Goal: Navigation & Orientation: Find specific page/section

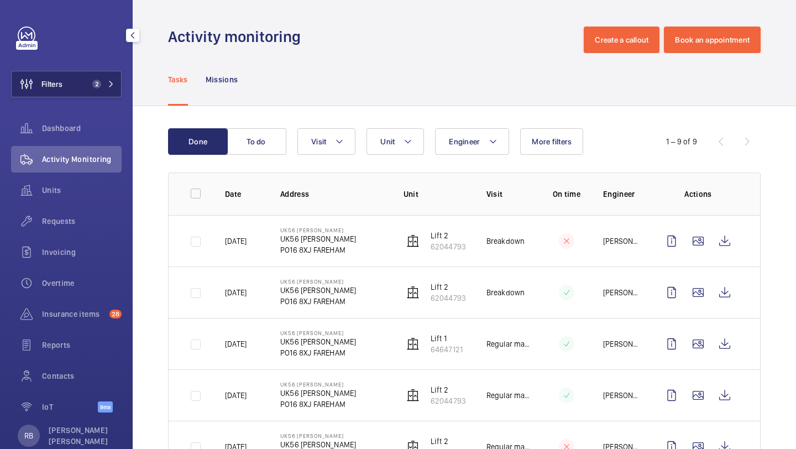
click at [119, 81] on button "Filters 2" at bounding box center [66, 84] width 111 height 27
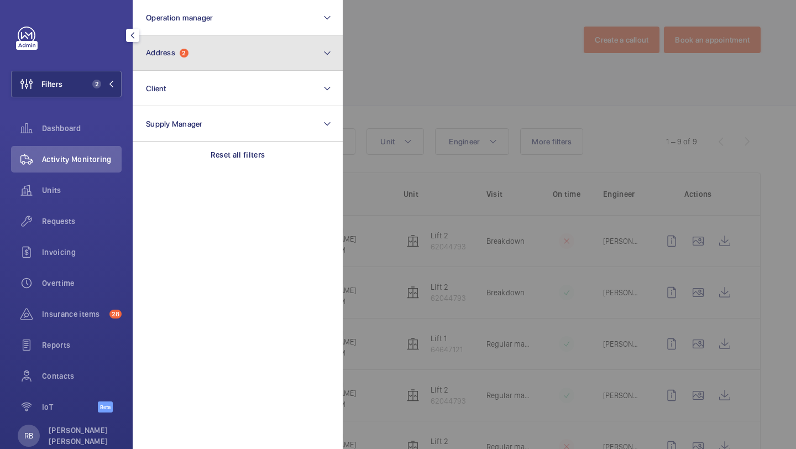
click at [181, 70] on button "Address 2" at bounding box center [238, 52] width 210 height 35
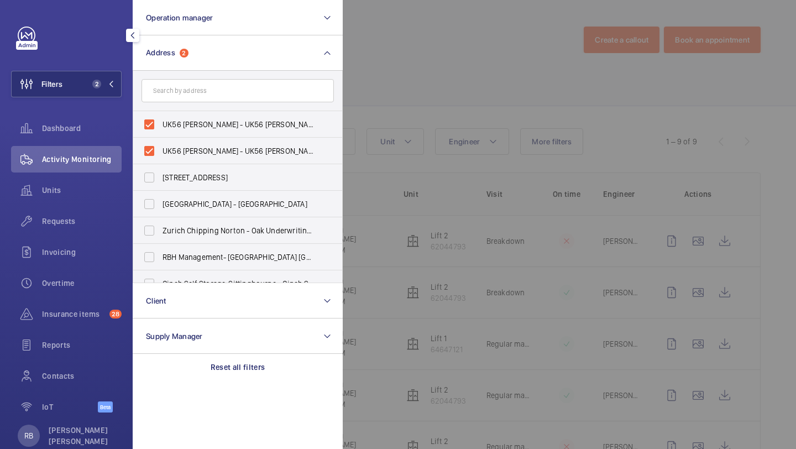
click at [401, 122] on div at bounding box center [741, 224] width 796 height 449
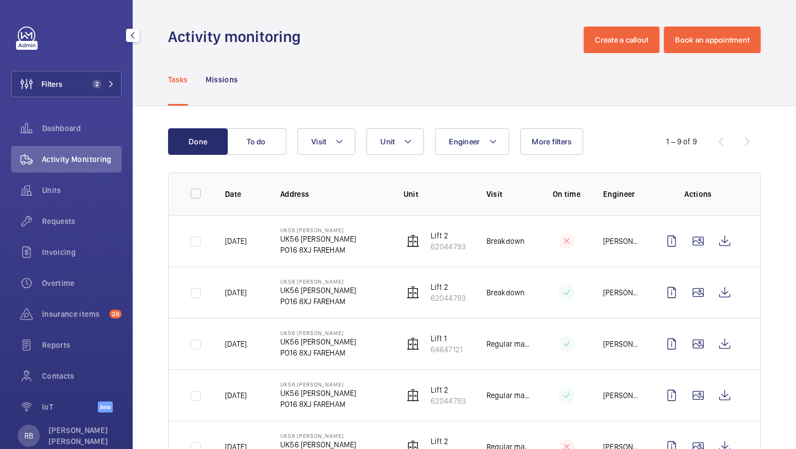
scroll to position [35, 0]
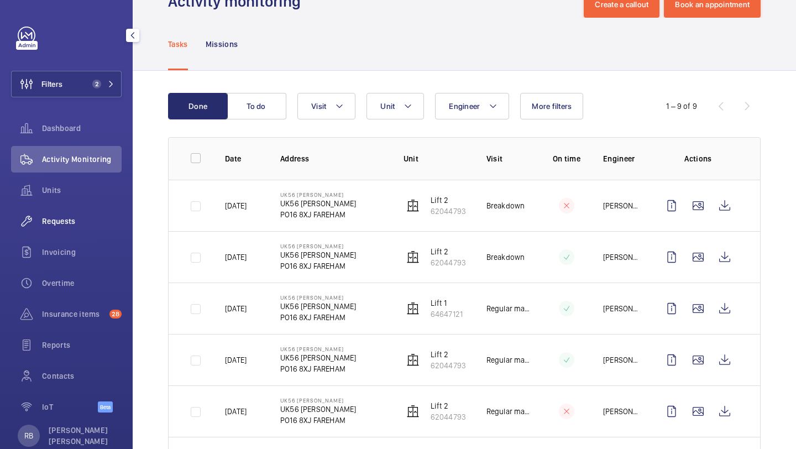
click at [75, 220] on span "Requests" at bounding box center [82, 221] width 80 height 11
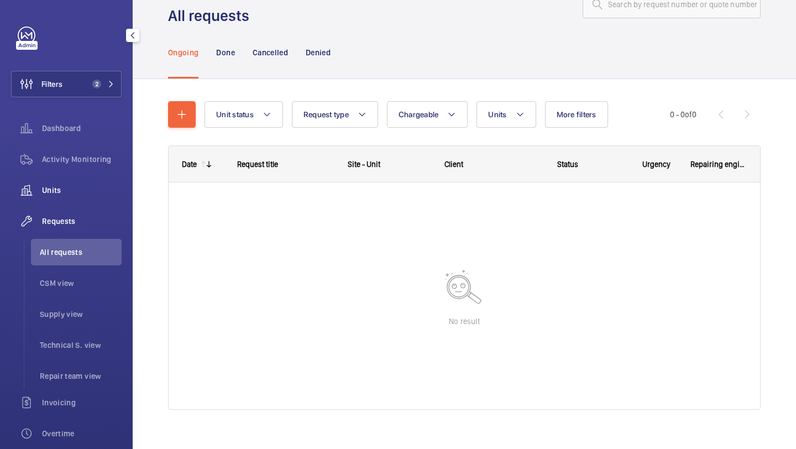
click at [102, 180] on div "Units" at bounding box center [66, 190] width 111 height 27
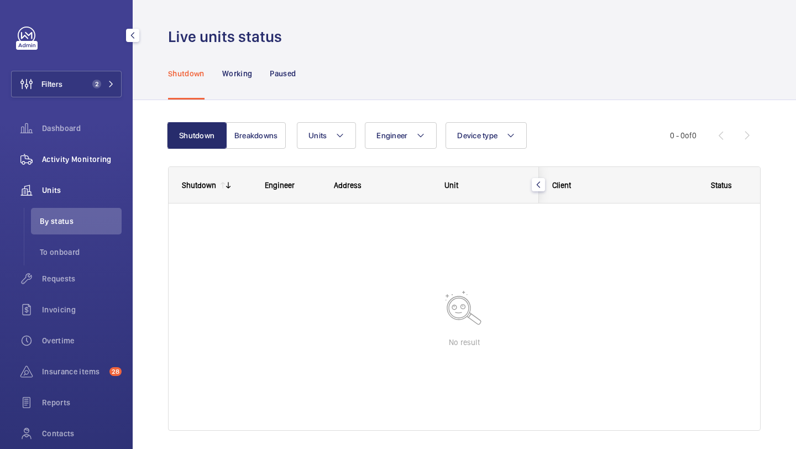
click at [102, 163] on span "Activity Monitoring" at bounding box center [82, 159] width 80 height 11
